Goal: Task Accomplishment & Management: Complete application form

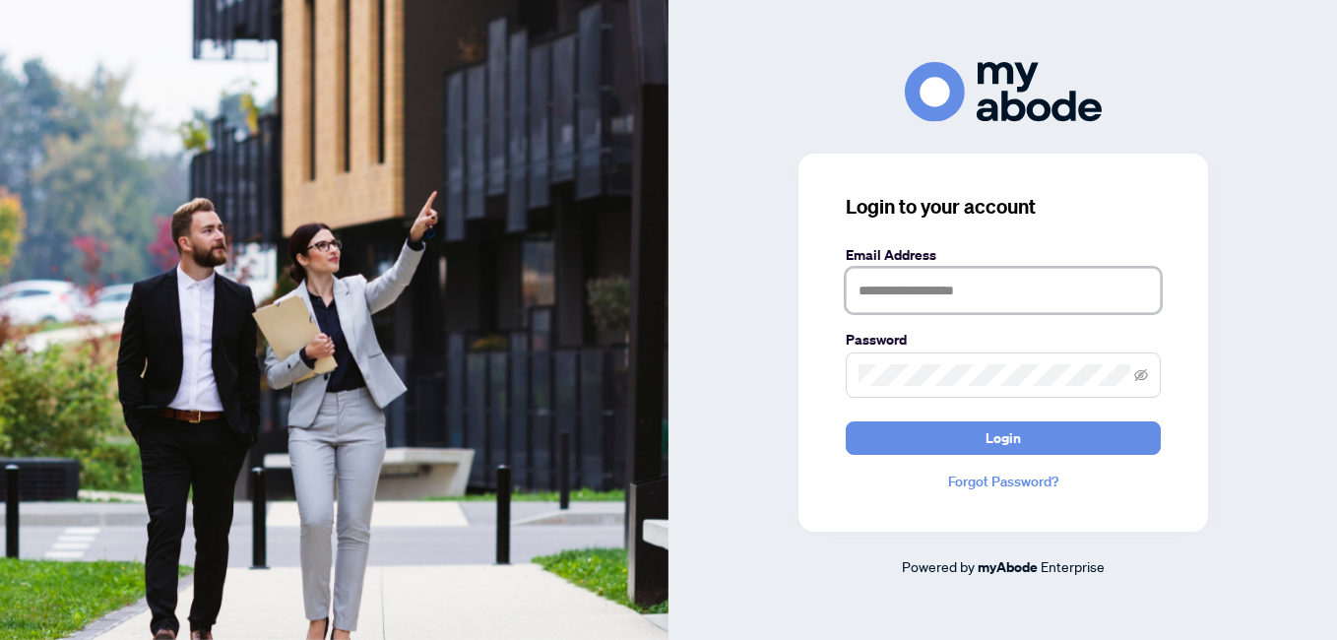
click at [856, 291] on input "text" at bounding box center [1003, 290] width 315 height 45
type input "**********"
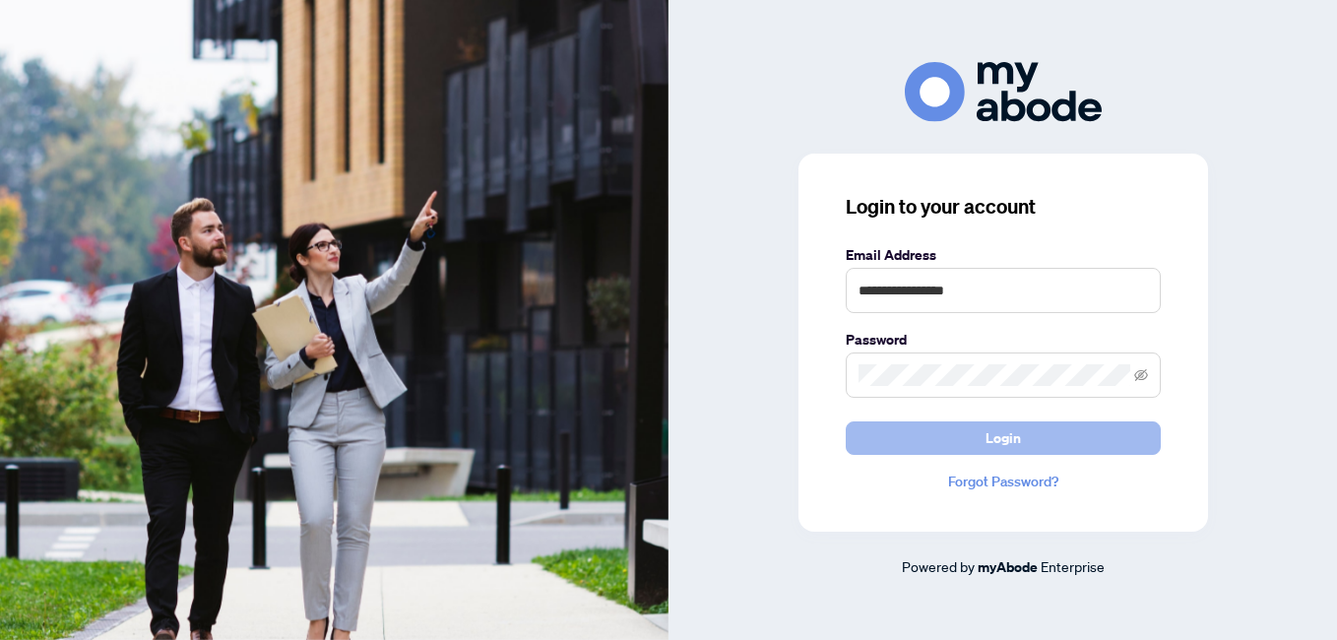
click at [1017, 444] on span "Login" at bounding box center [1003, 438] width 35 height 32
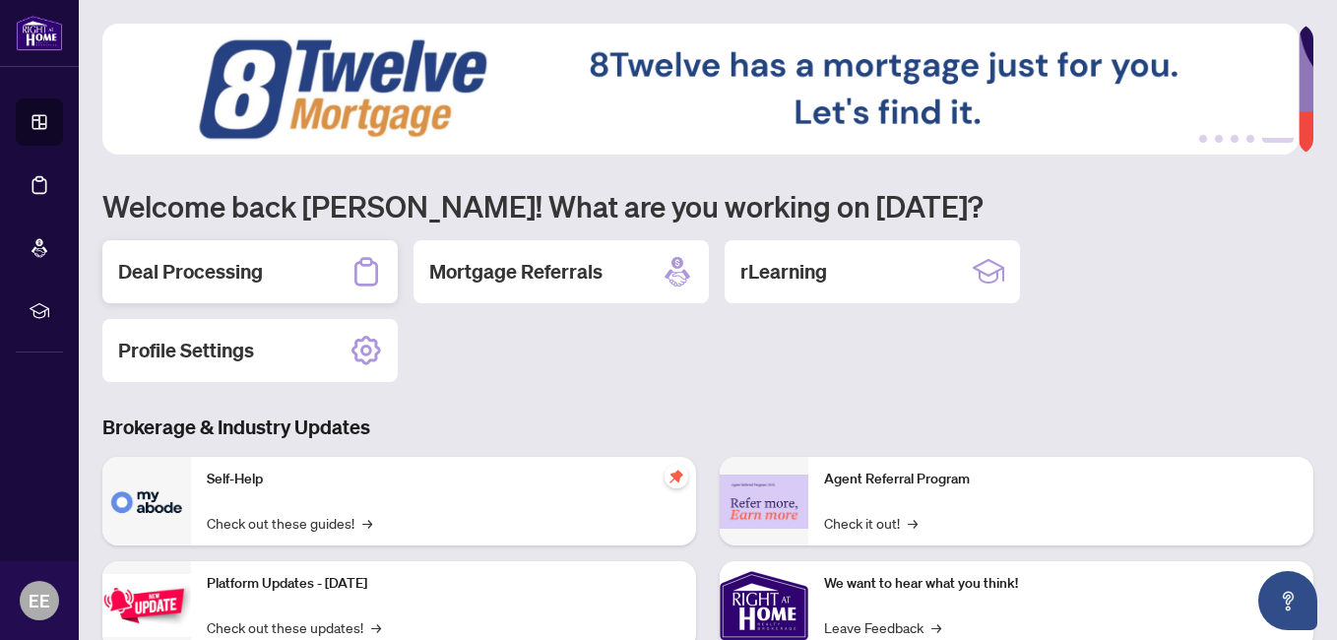
click at [206, 278] on h2 "Deal Processing" at bounding box center [190, 272] width 145 height 28
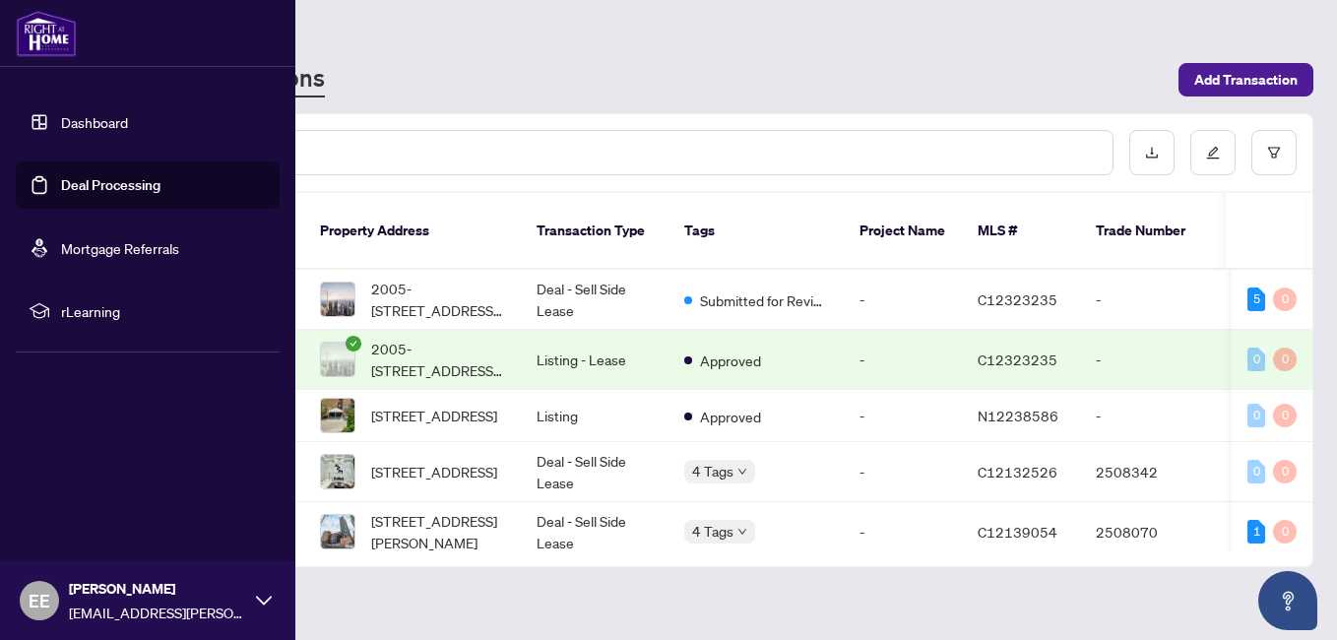
click at [109, 121] on link "Dashboard" at bounding box center [94, 122] width 67 height 18
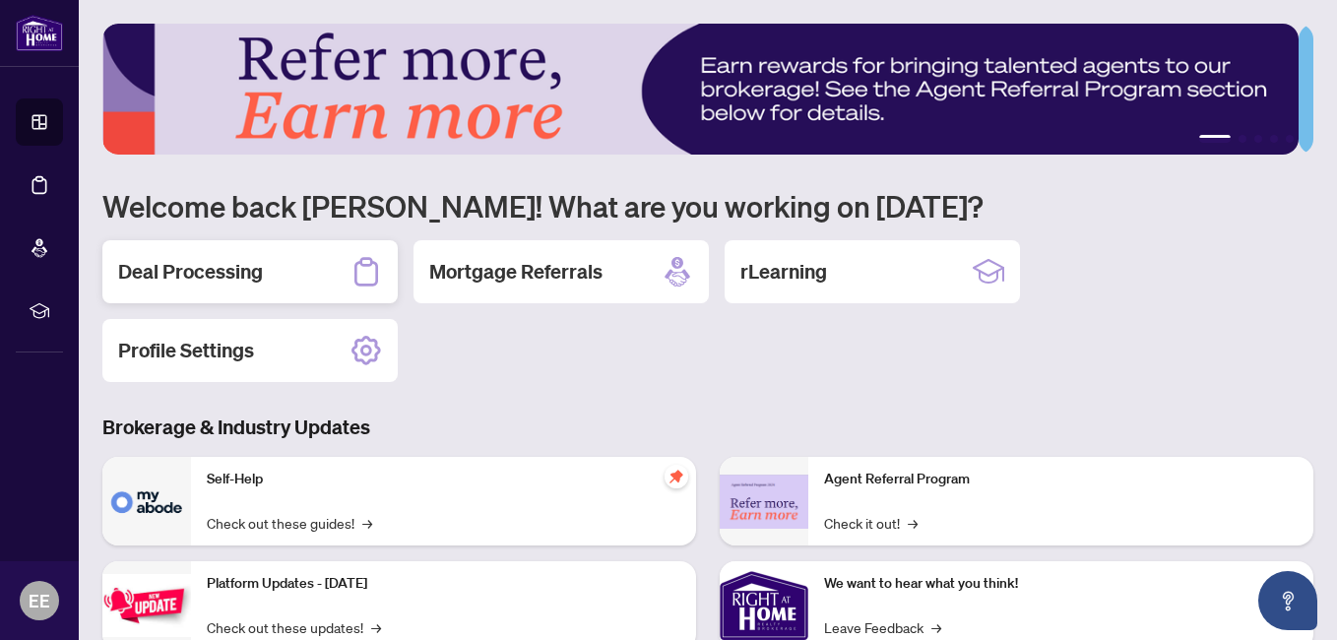
click at [198, 268] on h2 "Deal Processing" at bounding box center [190, 272] width 145 height 28
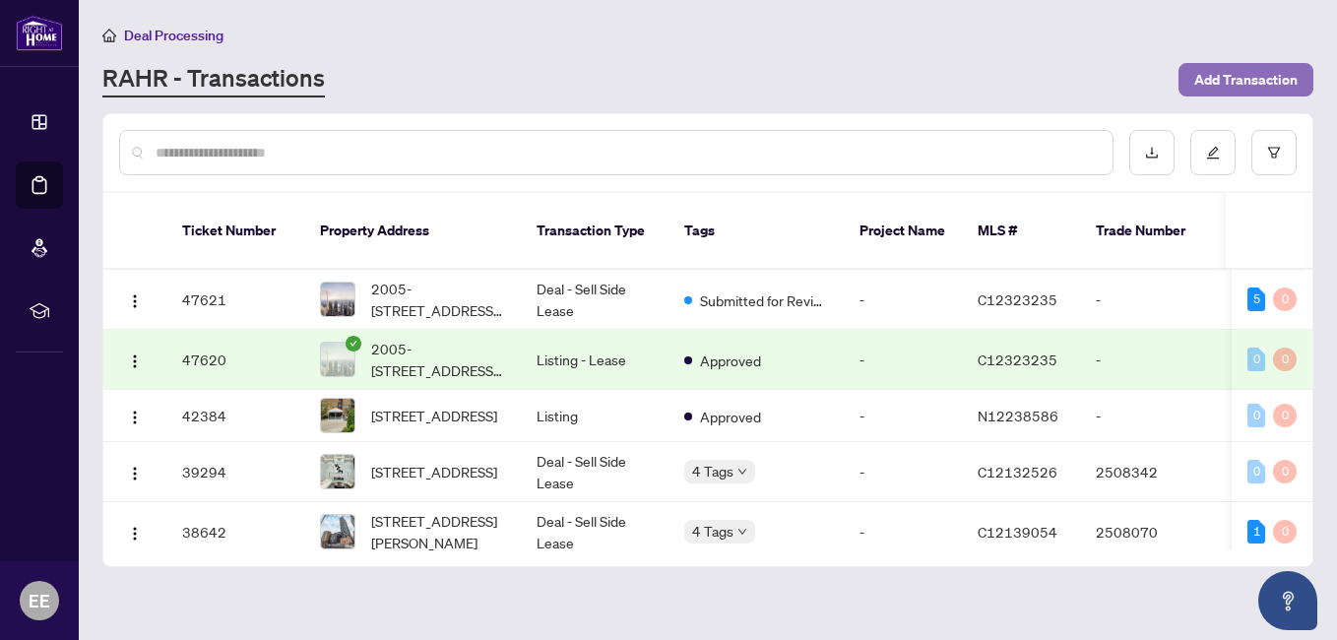
click at [1270, 81] on span "Add Transaction" at bounding box center [1245, 80] width 103 height 32
